Goal: Task Accomplishment & Management: Manage account settings

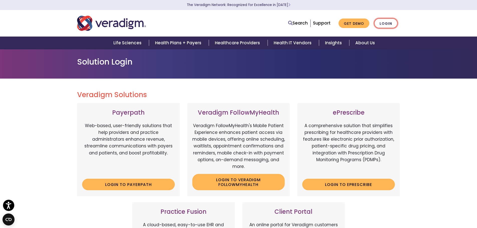
click at [384, 24] on link "Login" at bounding box center [386, 23] width 24 height 10
click at [384, 22] on link "Login" at bounding box center [386, 23] width 24 height 10
click at [386, 25] on link "Login" at bounding box center [386, 23] width 24 height 10
